Goal: Information Seeking & Learning: Learn about a topic

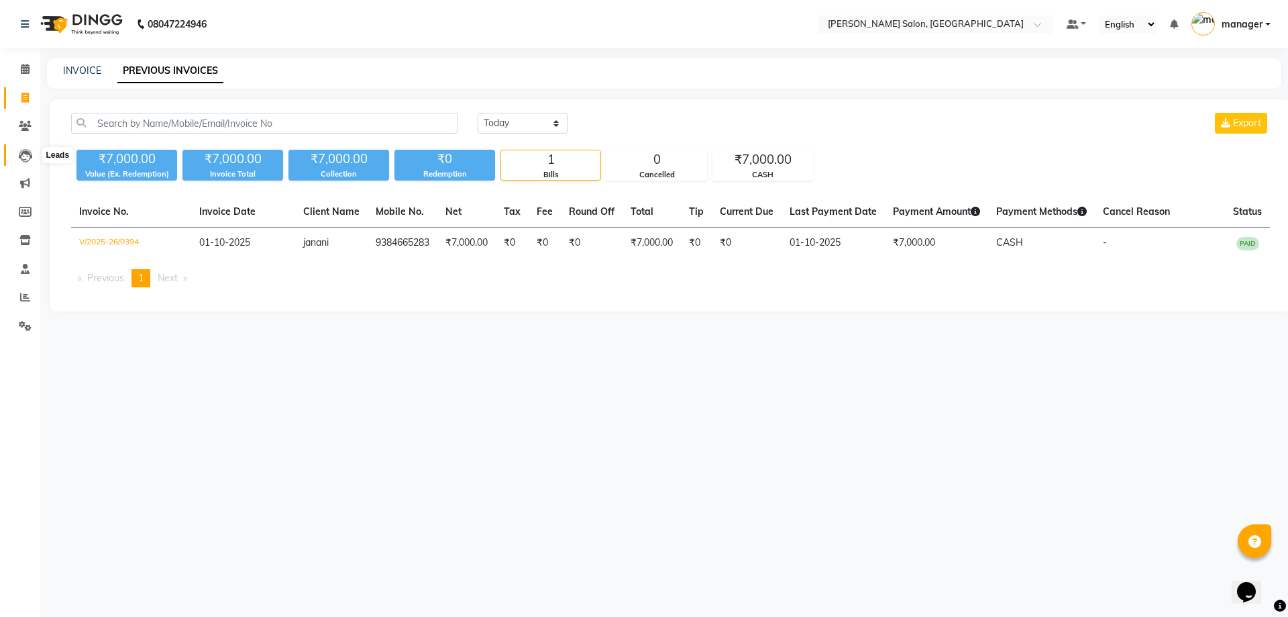
click at [27, 152] on icon at bounding box center [25, 155] width 13 height 13
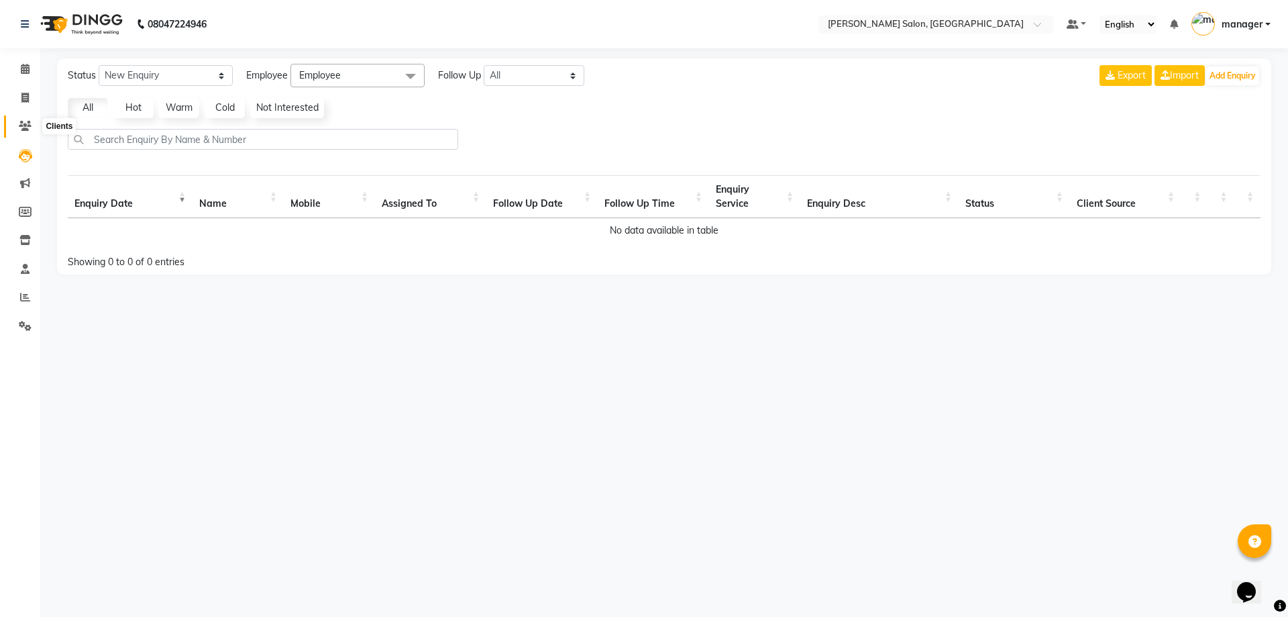
click at [20, 123] on icon at bounding box center [25, 126] width 13 height 10
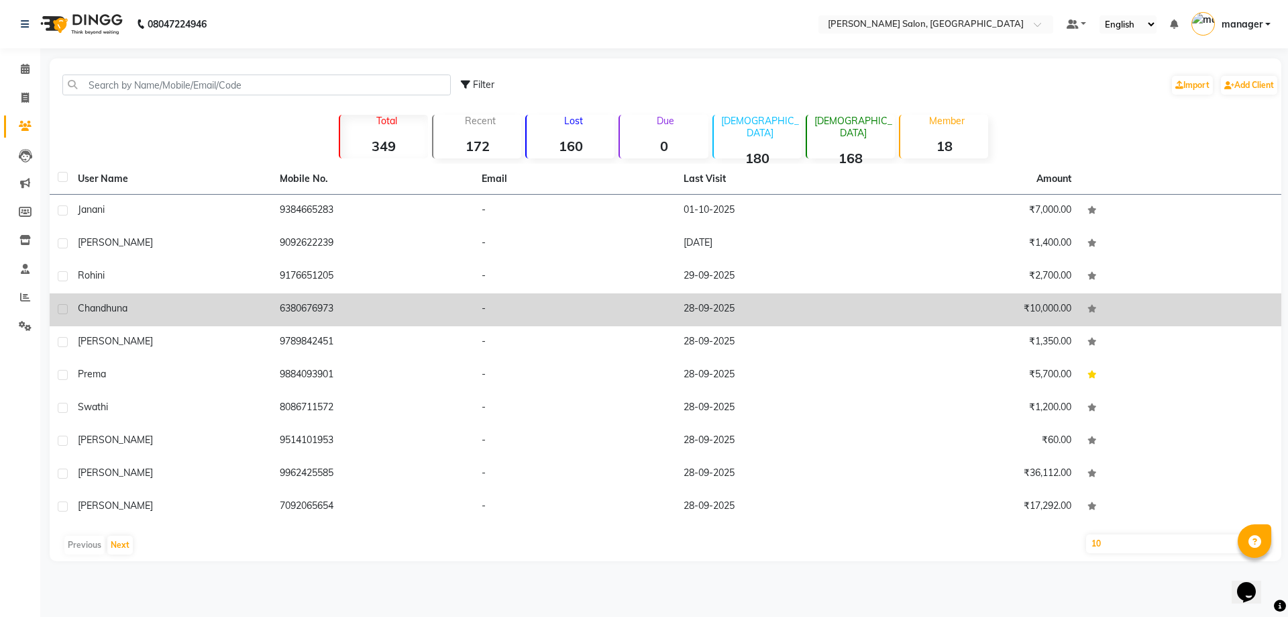
click at [108, 310] on span "chandhuna" at bounding box center [103, 308] width 50 height 12
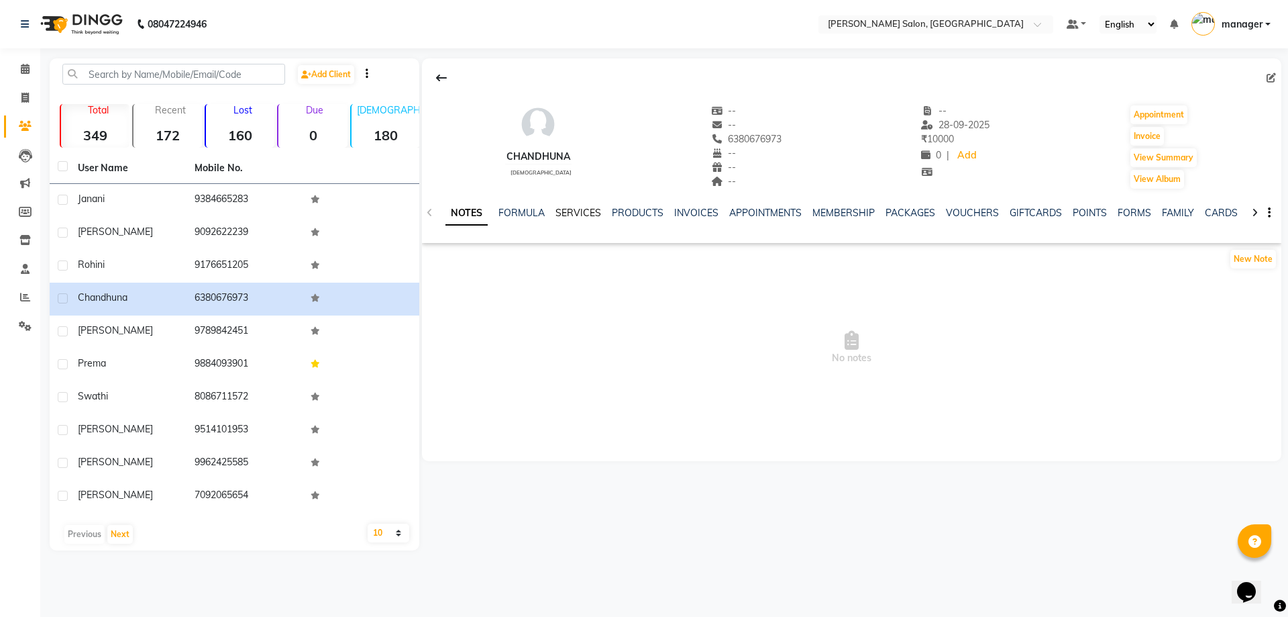
click at [594, 209] on link "SERVICES" at bounding box center [579, 213] width 46 height 12
